Goal: Information Seeking & Learning: Check status

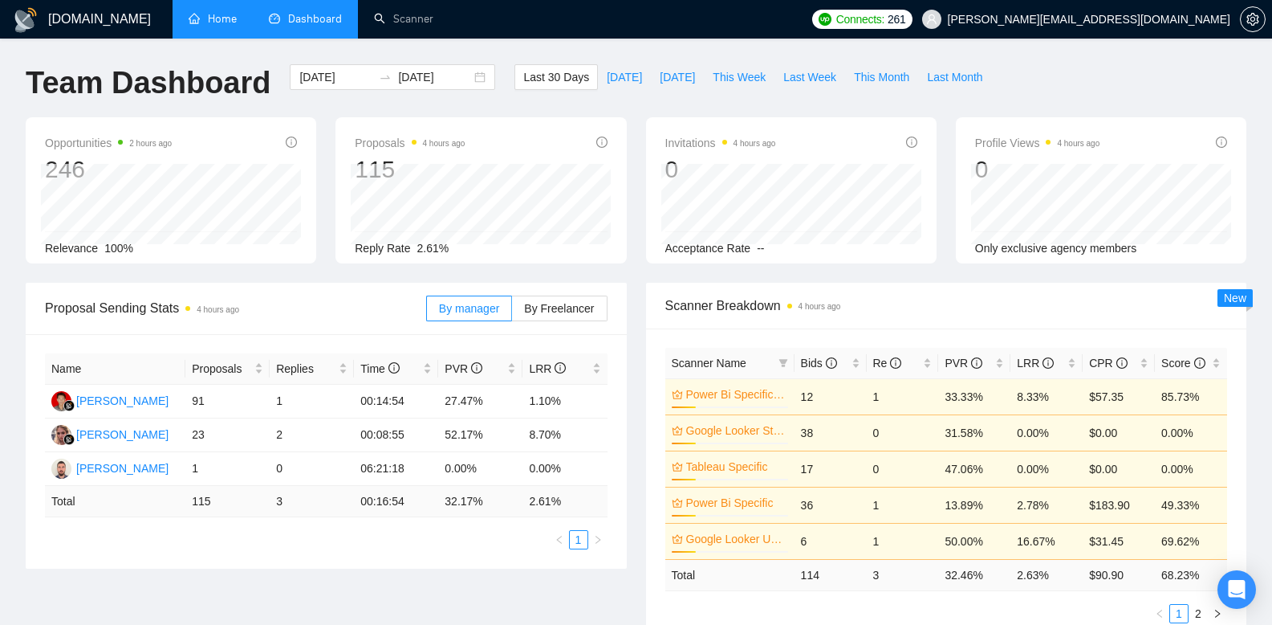
click at [217, 26] on link "Home" at bounding box center [213, 19] width 48 height 14
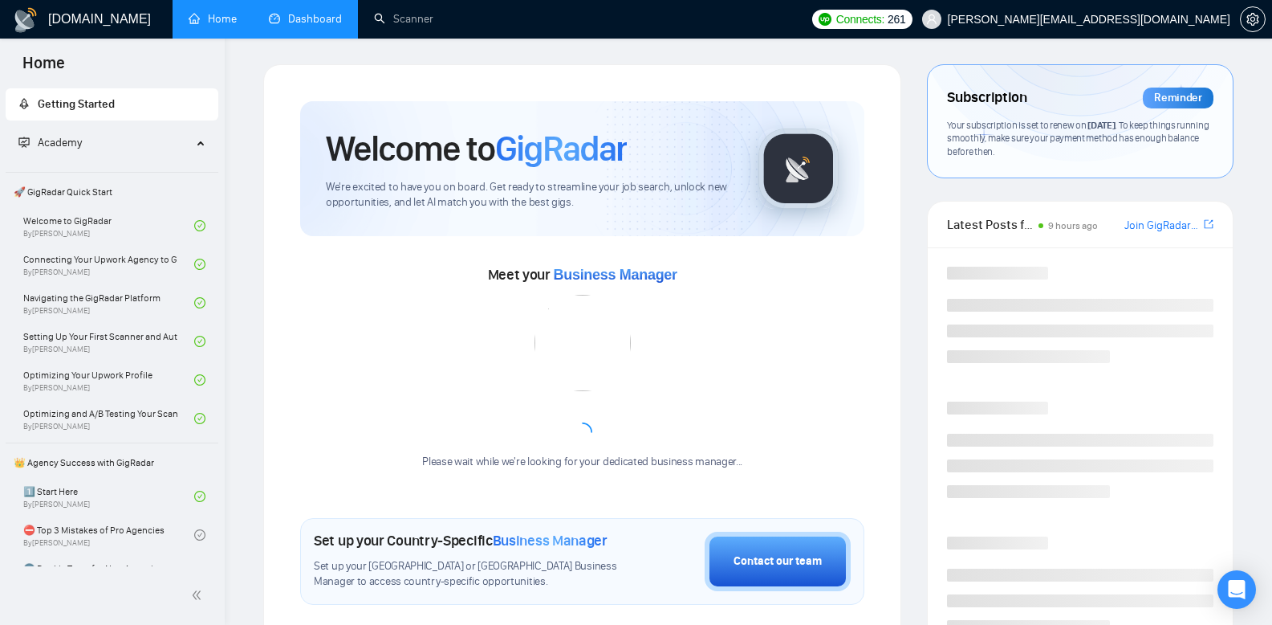
click at [294, 26] on link "Dashboard" at bounding box center [305, 19] width 73 height 14
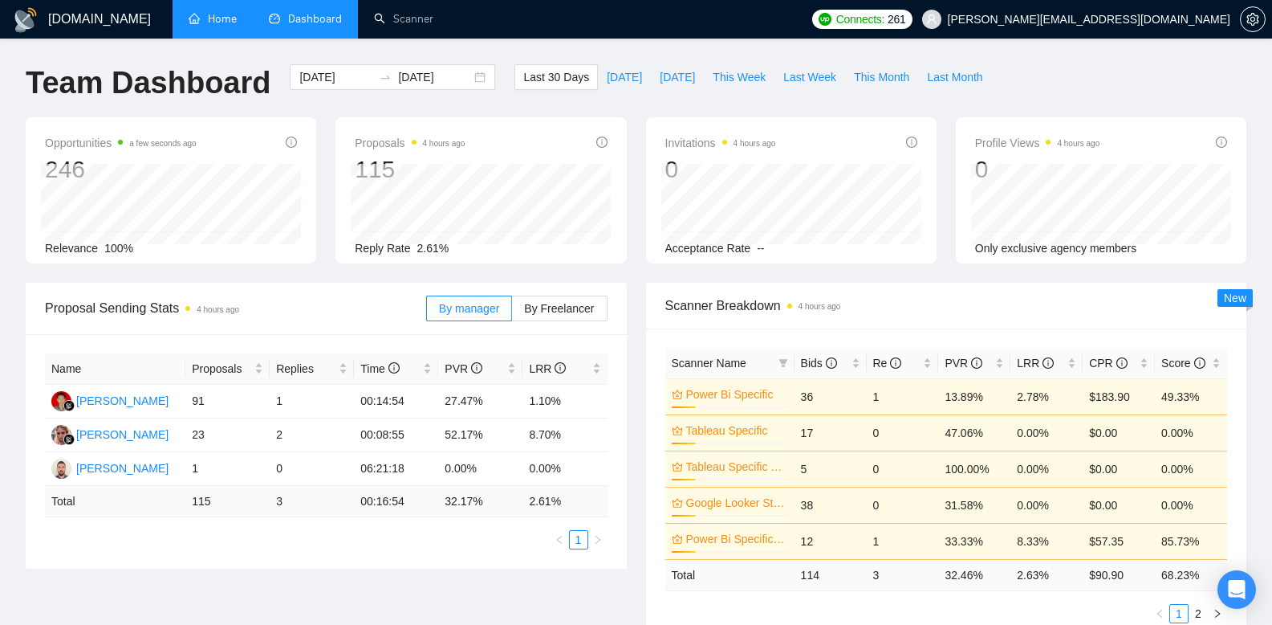
click at [874, 314] on span "Scanner Breakdown 4 hours ago" at bounding box center [946, 305] width 563 height 20
click at [836, 417] on td "17" at bounding box center [831, 432] width 72 height 36
click at [884, 401] on td "1" at bounding box center [903, 396] width 72 height 36
click at [880, 398] on td "1" at bounding box center [903, 396] width 72 height 36
click at [532, 68] on span "Last 30 Days" at bounding box center [556, 77] width 66 height 18
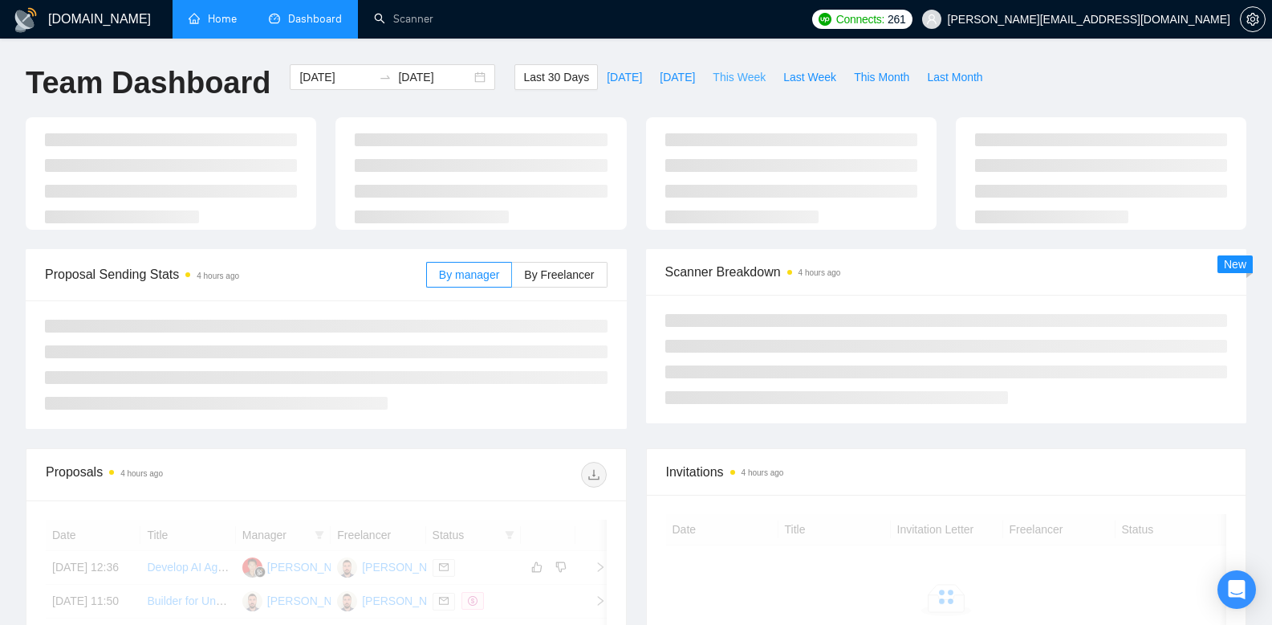
click at [750, 77] on span "This Week" at bounding box center [739, 77] width 53 height 18
type input "[DATE]"
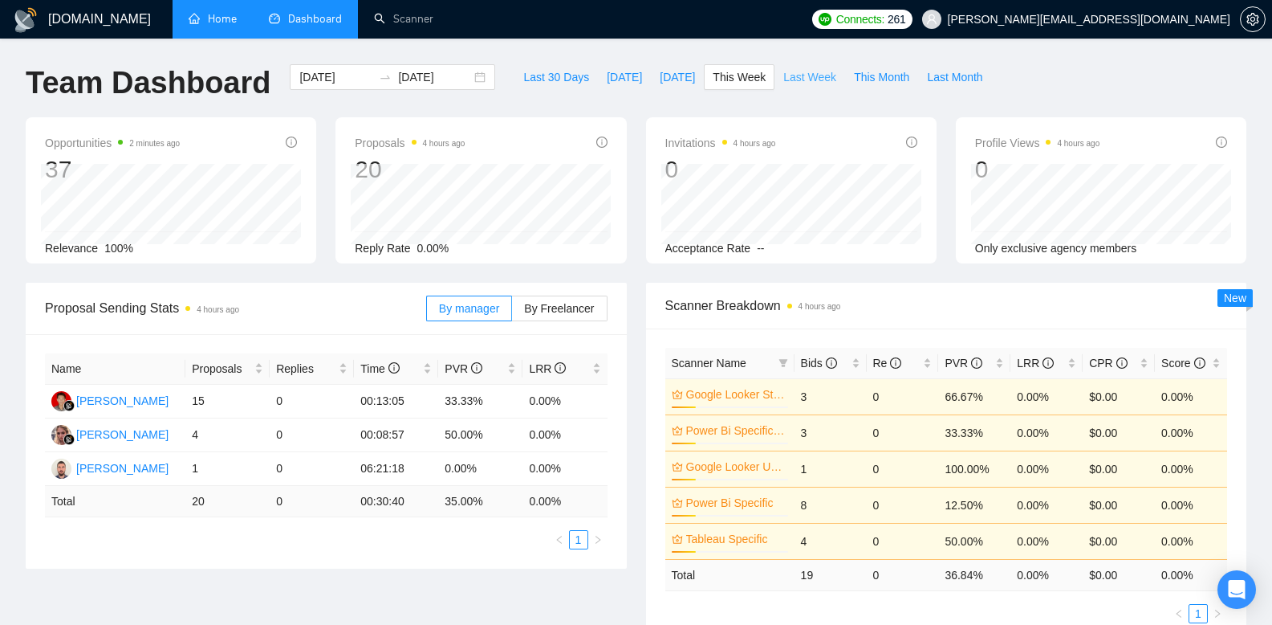
click at [795, 82] on span "Last Week" at bounding box center [809, 77] width 53 height 18
type input "[DATE]"
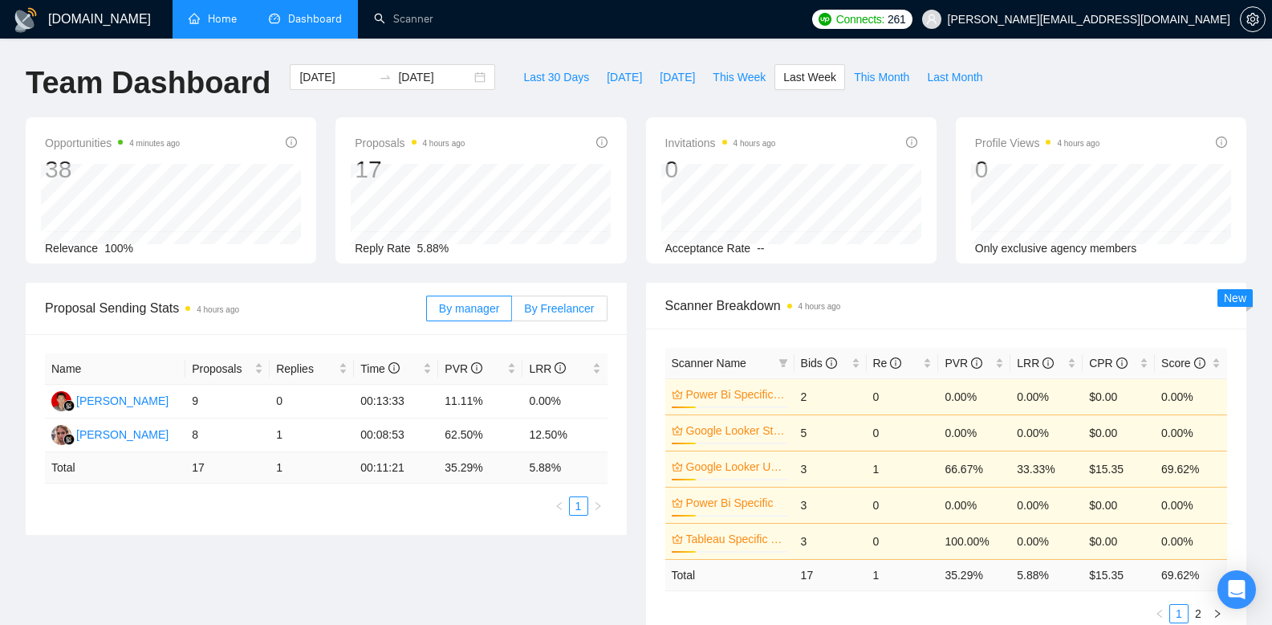
click at [568, 302] on span "By Freelancer" at bounding box center [559, 308] width 70 height 13
click at [512, 312] on input "By Freelancer" at bounding box center [512, 312] width 0 height 0
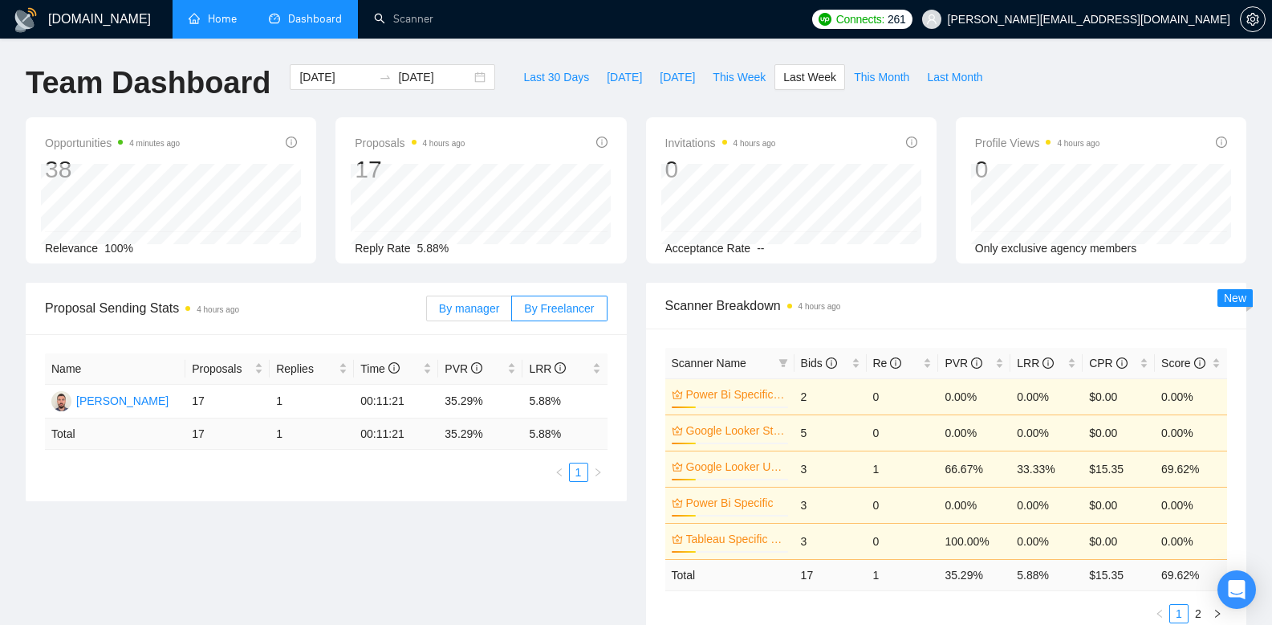
click at [449, 302] on span "By manager" at bounding box center [469, 308] width 60 height 13
click at [427, 312] on input "By manager" at bounding box center [427, 312] width 0 height 0
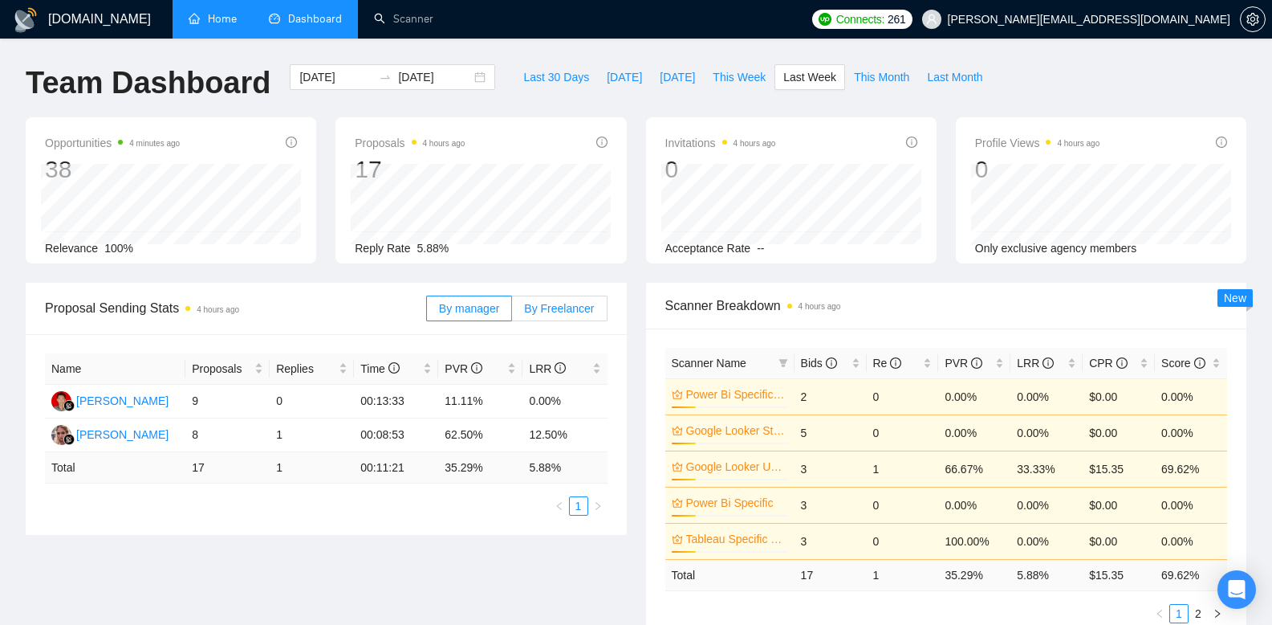
click at [533, 302] on span "By Freelancer" at bounding box center [559, 308] width 70 height 13
click at [512, 312] on input "By Freelancer" at bounding box center [512, 312] width 0 height 0
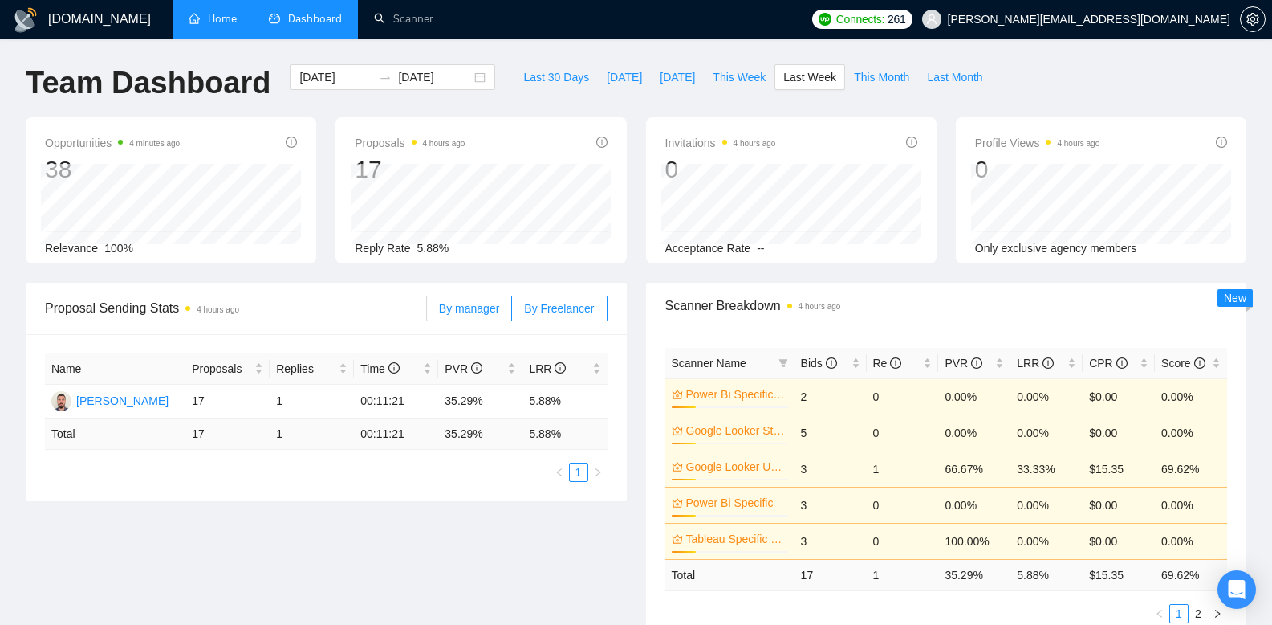
click at [456, 310] on span "By manager" at bounding box center [469, 308] width 60 height 13
click at [427, 312] on input "By manager" at bounding box center [427, 312] width 0 height 0
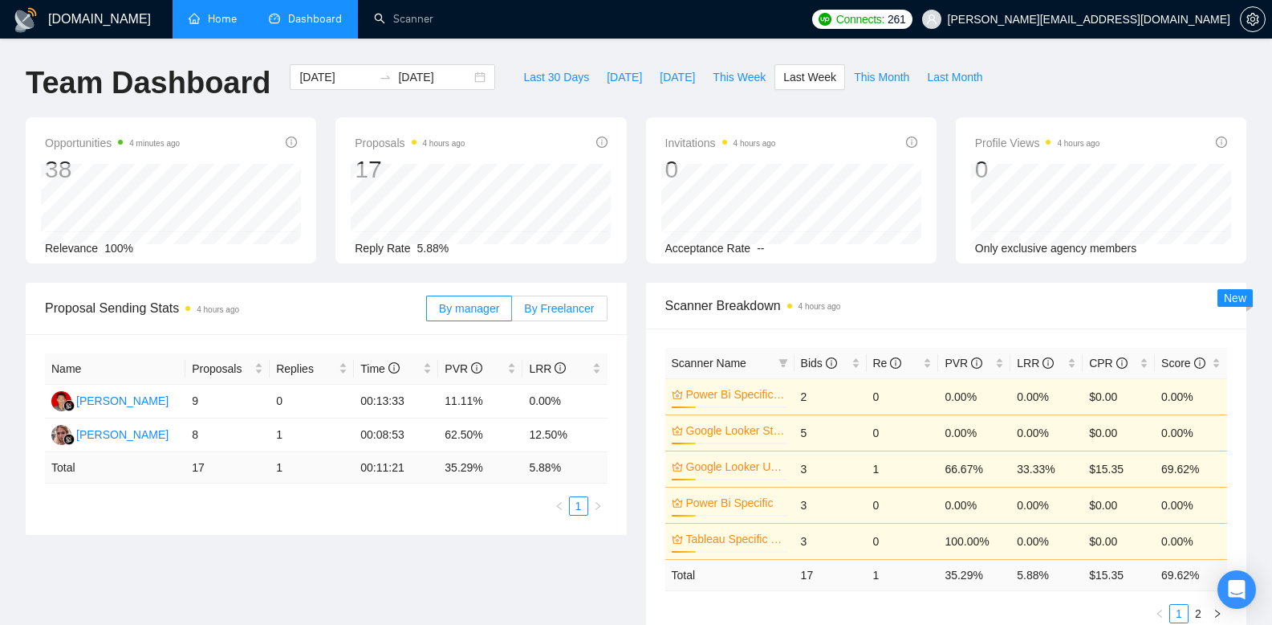
click at [537, 315] on label "By Freelancer" at bounding box center [559, 308] width 95 height 26
click at [512, 312] on input "By Freelancer" at bounding box center [512, 312] width 0 height 0
